Goal: Information Seeking & Learning: Learn about a topic

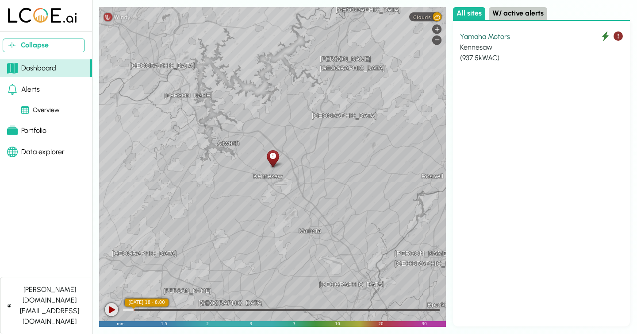
click at [508, 43] on div "Kennesaw" at bounding box center [541, 47] width 163 height 11
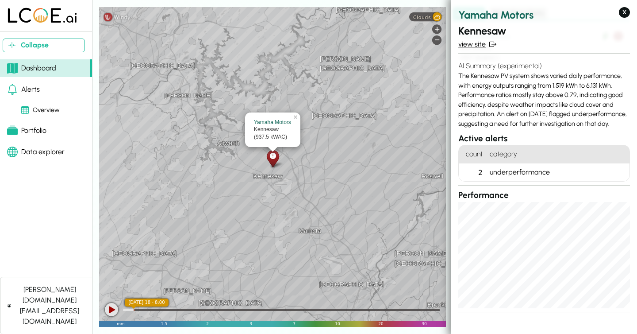
click at [476, 41] on link "view site" at bounding box center [545, 44] width 172 height 11
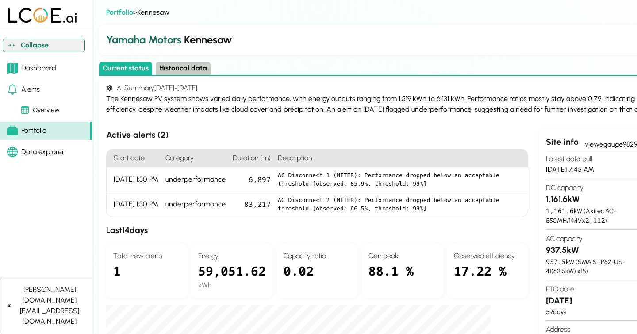
click at [41, 44] on button "Collapse" at bounding box center [44, 46] width 82 height 14
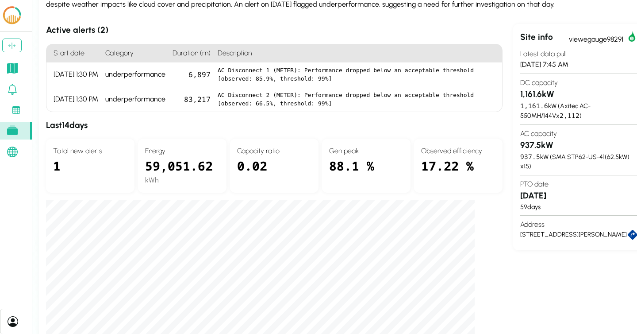
scroll to position [105, 15]
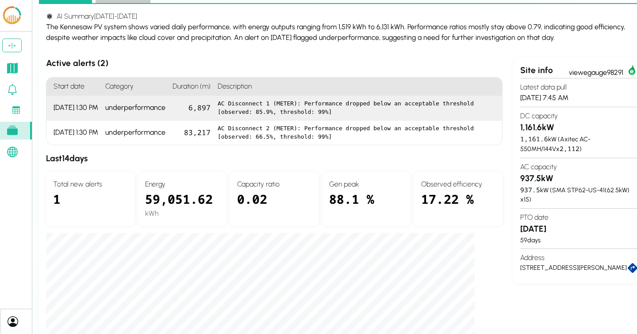
scroll to position [18, 0]
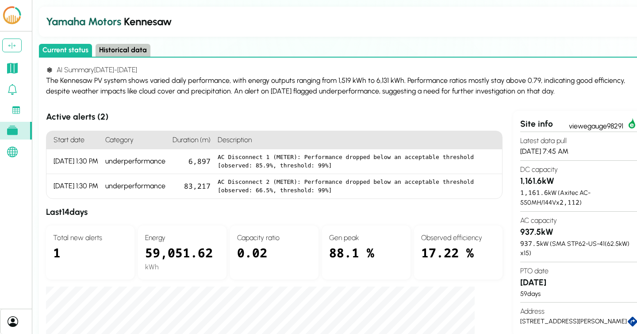
click at [114, 50] on button "Historical data" at bounding box center [123, 50] width 55 height 13
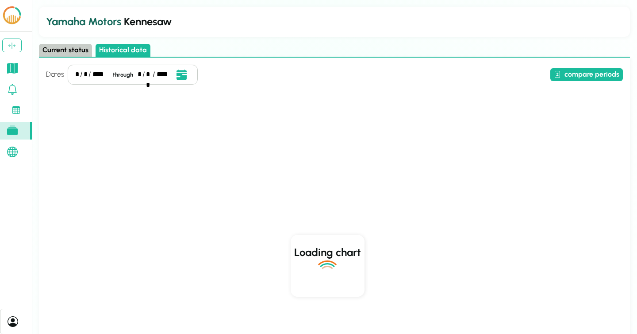
scroll to position [0, 0]
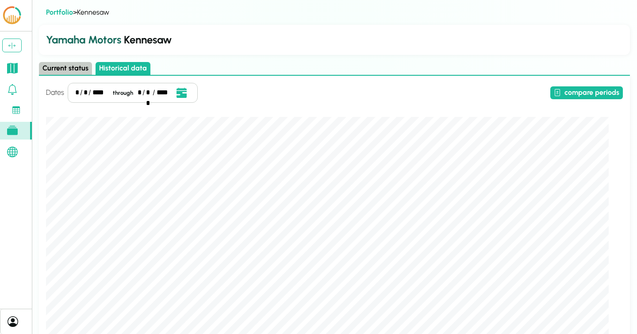
click at [75, 94] on div "*" at bounding box center [77, 92] width 4 height 11
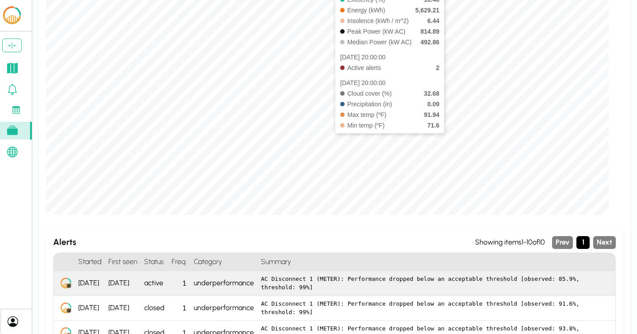
scroll to position [164, 0]
